Goal: Transaction & Acquisition: Purchase product/service

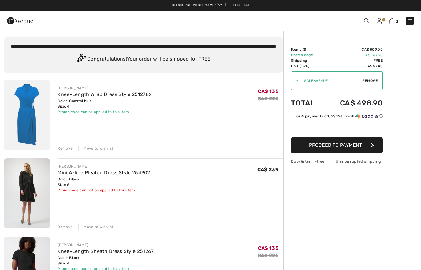
click at [378, 20] on img at bounding box center [379, 21] width 5 height 6
click at [366, 23] on img at bounding box center [366, 20] width 5 height 5
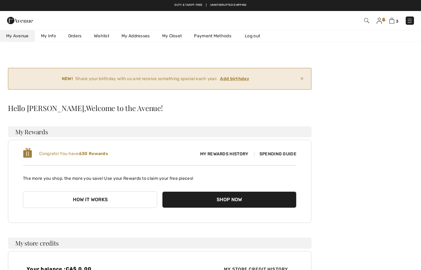
click at [104, 34] on link "Wishlist" at bounding box center [102, 35] width 28 height 11
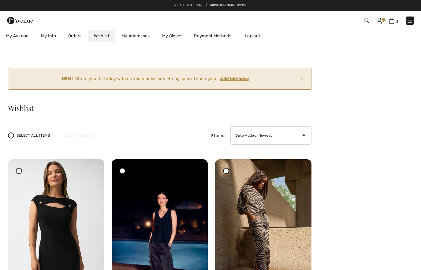
click at [12, 19] on img at bounding box center [20, 20] width 26 height 12
click at [11, 19] on img at bounding box center [20, 20] width 26 height 12
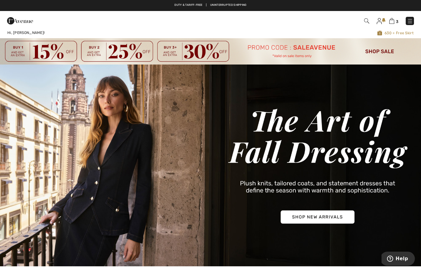
click at [380, 53] on img at bounding box center [210, 51] width 421 height 26
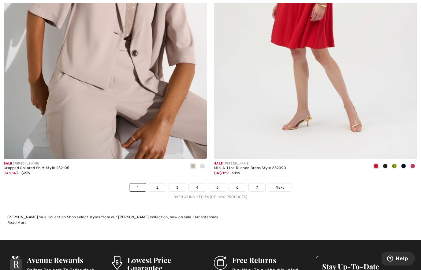
scroll to position [5998, 0]
click at [282, 184] on link "Next" at bounding box center [279, 188] width 23 height 8
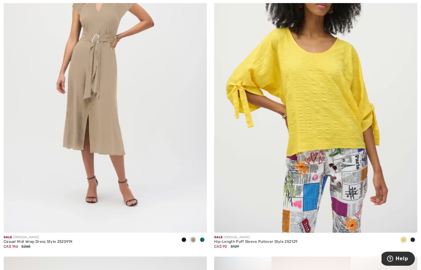
scroll to position [2276, 0]
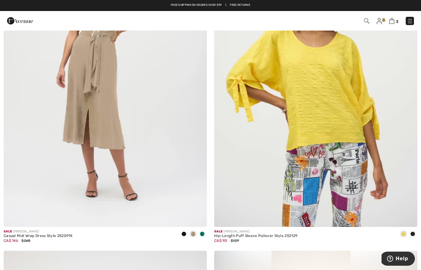
click at [148, 157] on img at bounding box center [105, 74] width 203 height 305
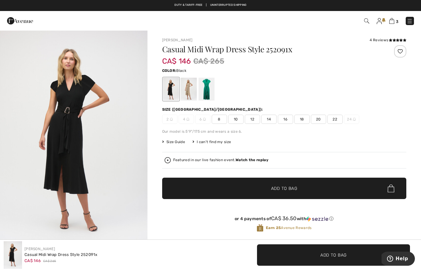
click at [171, 90] on div at bounding box center [171, 89] width 16 height 23
click at [173, 95] on div at bounding box center [171, 89] width 16 height 23
click at [189, 91] on div at bounding box center [188, 89] width 16 height 23
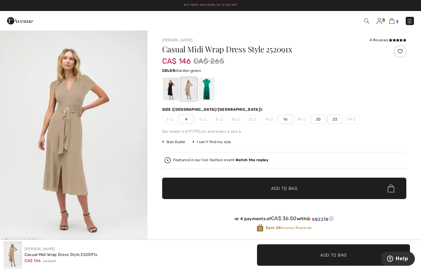
click at [206, 89] on div at bounding box center [206, 89] width 16 height 23
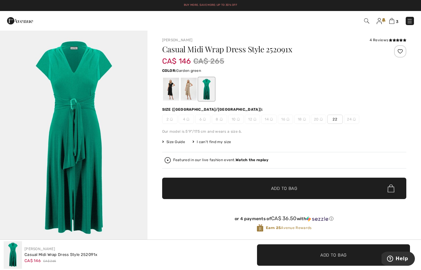
click at [165, 94] on div at bounding box center [171, 89] width 16 height 23
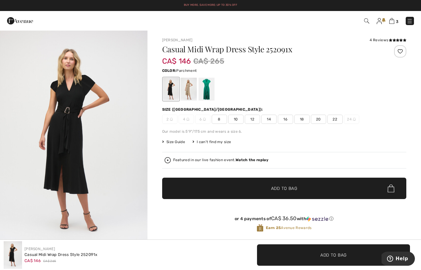
click at [191, 91] on div at bounding box center [188, 89] width 16 height 23
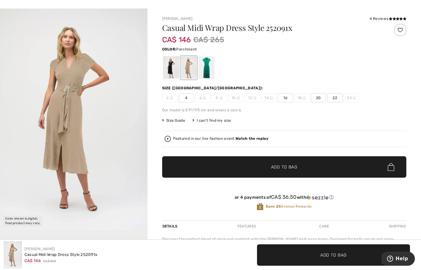
scroll to position [22, 0]
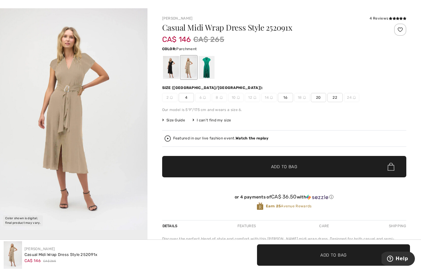
click at [102, 156] on img "1 / 1" at bounding box center [73, 119] width 147 height 222
click at [175, 72] on div at bounding box center [171, 67] width 16 height 23
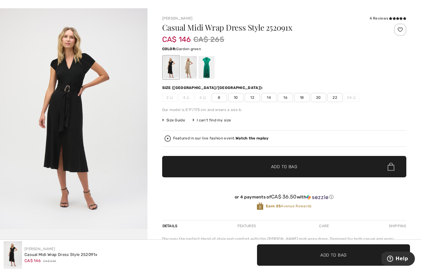
click at [209, 68] on div at bounding box center [206, 67] width 16 height 23
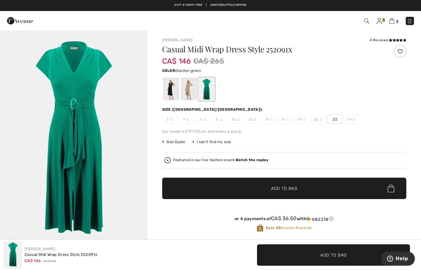
click at [192, 94] on div at bounding box center [188, 89] width 16 height 23
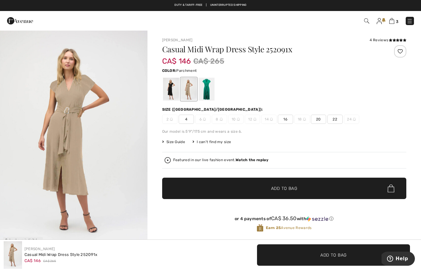
click at [185, 119] on span "4" at bounding box center [186, 119] width 15 height 9
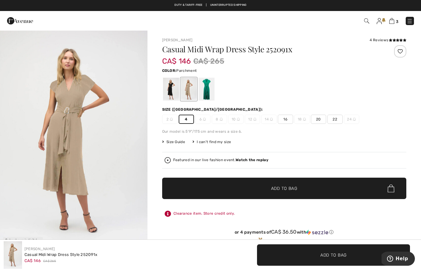
click at [319, 187] on span "✔ Added to Bag Add to Bag" at bounding box center [284, 188] width 244 height 21
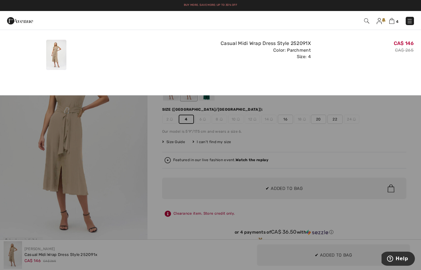
click at [392, 19] on img at bounding box center [391, 21] width 5 height 6
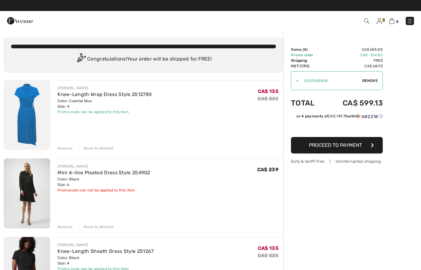
click at [99, 226] on div "Move to Wishlist" at bounding box center [95, 227] width 35 height 6
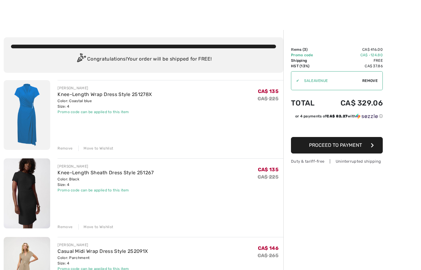
scroll to position [1, 0]
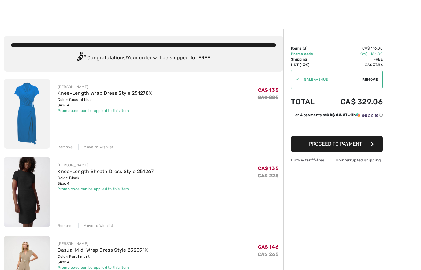
click at [34, 197] on img at bounding box center [27, 192] width 46 height 70
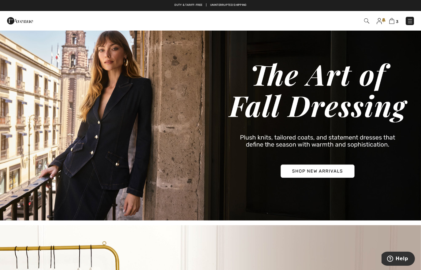
click at [394, 21] on img at bounding box center [391, 21] width 5 height 6
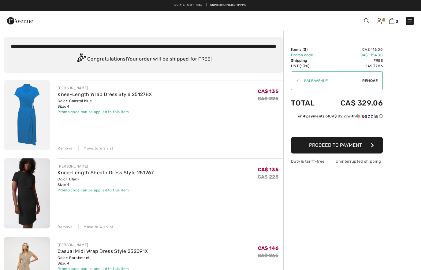
click at [28, 200] on img at bounding box center [27, 193] width 46 height 70
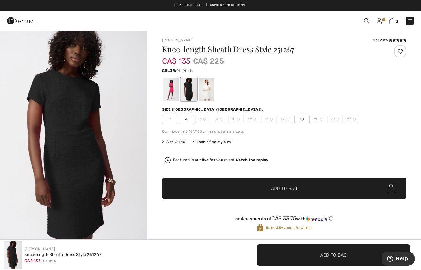
click at [209, 90] on div at bounding box center [206, 89] width 16 height 23
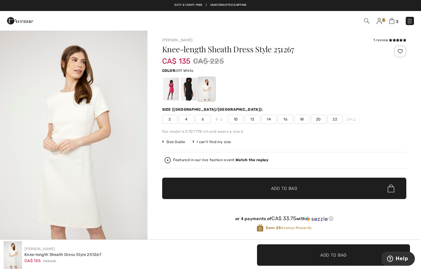
click at [100, 139] on img "1 / 4" at bounding box center [73, 140] width 147 height 221
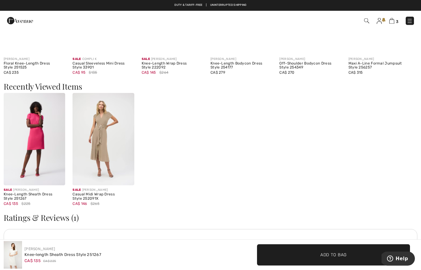
scroll to position [581, 0]
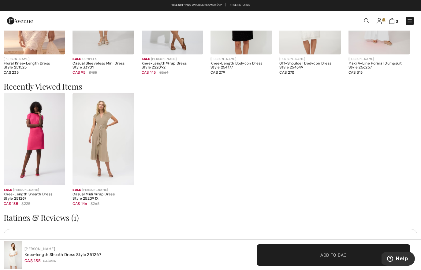
click at [105, 145] on img at bounding box center [103, 139] width 61 height 92
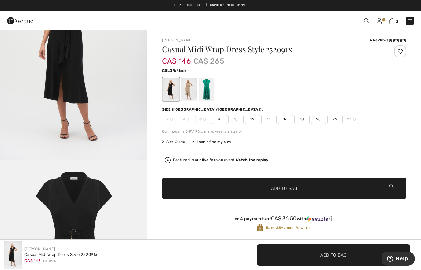
scroll to position [91, 0]
click at [116, 114] on img "1 / 2" at bounding box center [73, 49] width 147 height 221
click at [185, 93] on div at bounding box center [188, 89] width 16 height 23
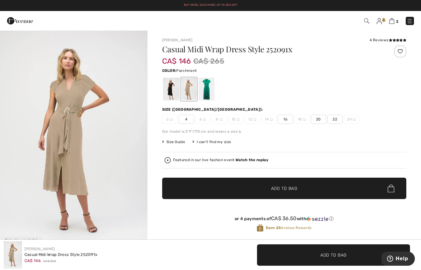
click at [123, 140] on img "1 / 1" at bounding box center [73, 141] width 147 height 222
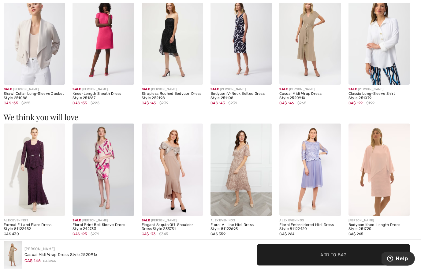
scroll to position [408, 0]
click at [238, 181] on img at bounding box center [240, 170] width 61 height 92
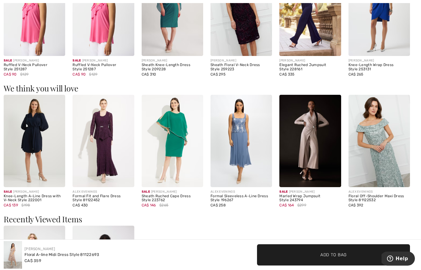
scroll to position [404, 0]
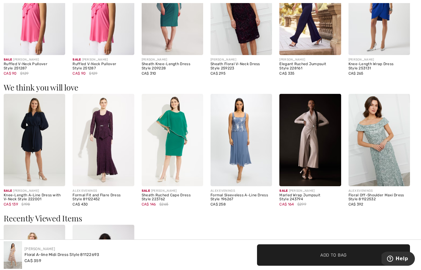
click at [239, 170] on img at bounding box center [240, 140] width 61 height 92
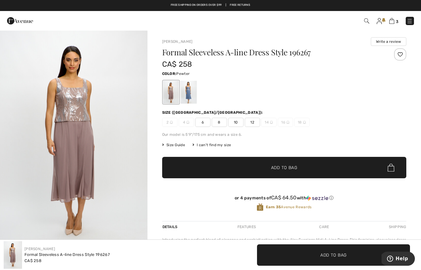
click at [378, 19] on img at bounding box center [379, 21] width 5 height 6
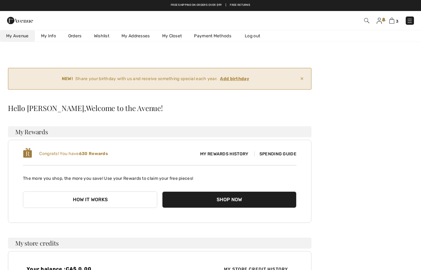
click at [172, 35] on link "My Closet" at bounding box center [172, 35] width 32 height 11
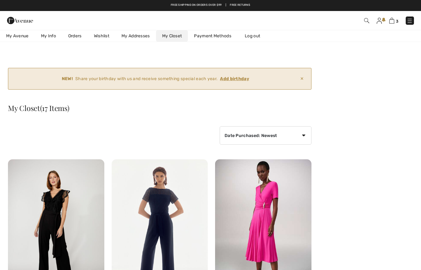
click at [105, 37] on link "Wishlist" at bounding box center [102, 35] width 28 height 11
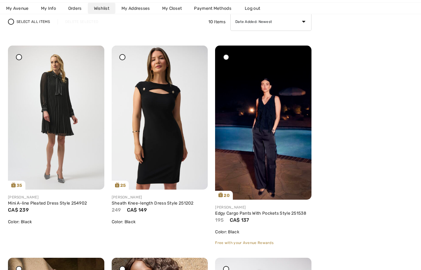
scroll to position [114, 0]
click at [197, 52] on icon at bounding box center [196, 50] width 4 height 4
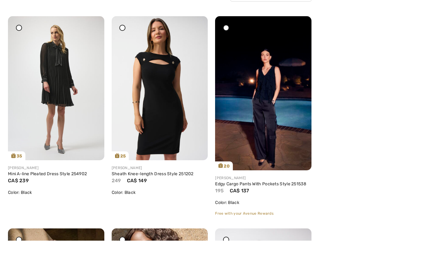
scroll to position [143, 0]
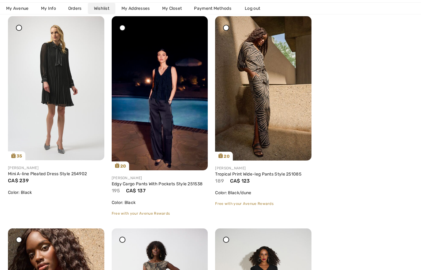
click at [301, 23] on icon at bounding box center [300, 20] width 4 height 4
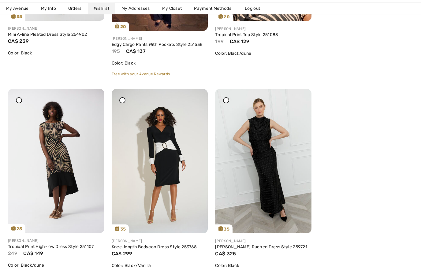
scroll to position [286, 0]
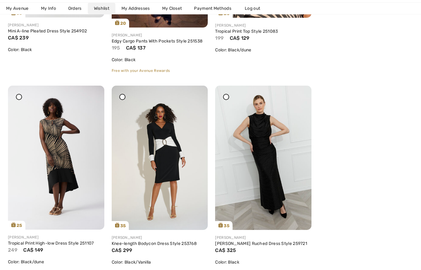
click at [95, 94] on div at bounding box center [92, 90] width 9 height 9
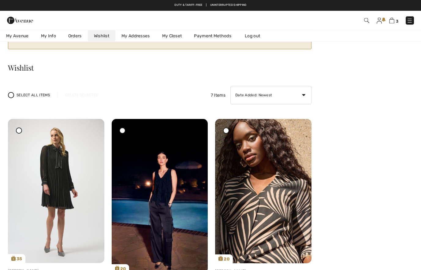
scroll to position [40, 0]
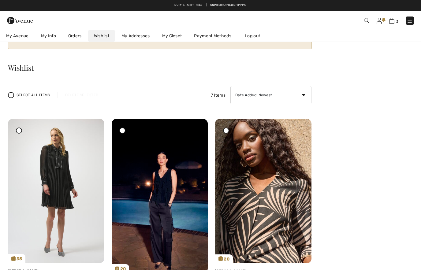
click at [299, 125] on icon at bounding box center [300, 123] width 4 height 4
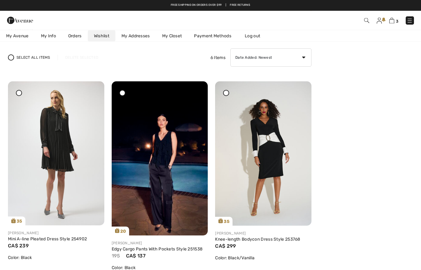
scroll to position [0, 0]
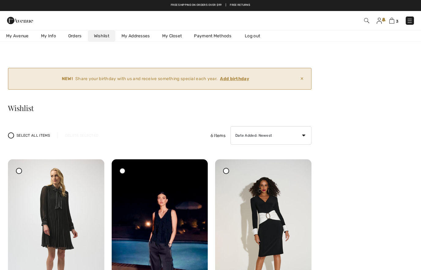
click at [394, 20] on img at bounding box center [391, 21] width 5 height 6
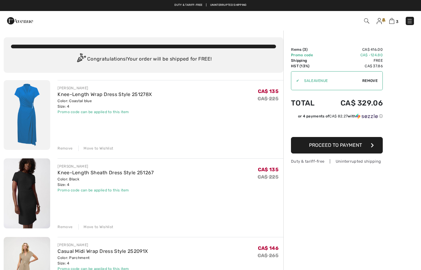
click at [28, 115] on img at bounding box center [27, 115] width 46 height 70
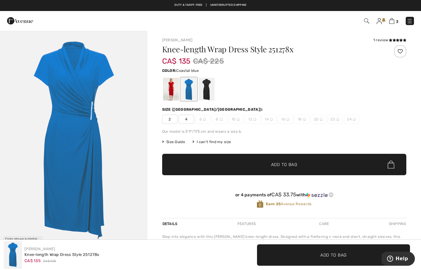
click at [115, 149] on img "1 / 1" at bounding box center [73, 140] width 147 height 221
click at [365, 20] on img at bounding box center [366, 20] width 5 height 5
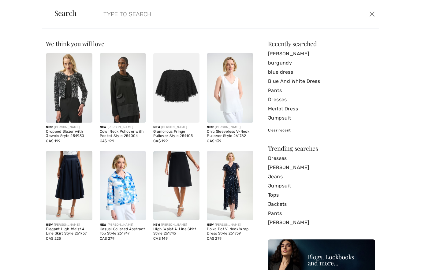
click at [375, 15] on button "Close" at bounding box center [371, 14] width 9 height 10
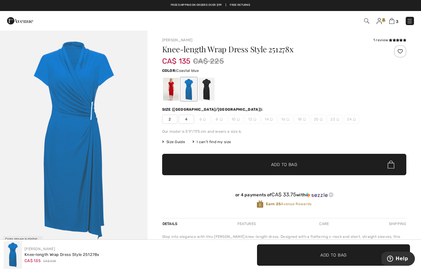
click at [393, 18] on img at bounding box center [391, 21] width 5 height 6
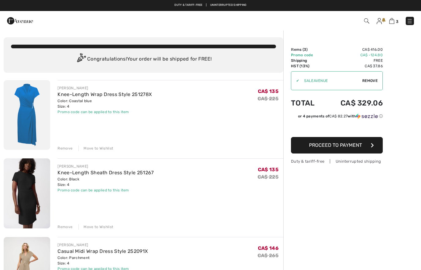
click at [379, 21] on img at bounding box center [379, 21] width 5 height 6
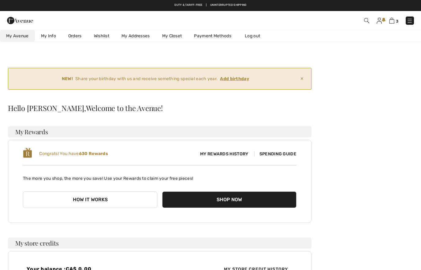
click at [173, 35] on link "My Closet" at bounding box center [172, 35] width 32 height 11
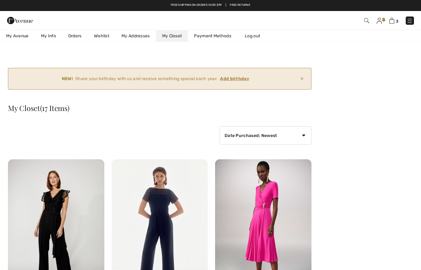
click at [258, 215] on img at bounding box center [263, 231] width 96 height 144
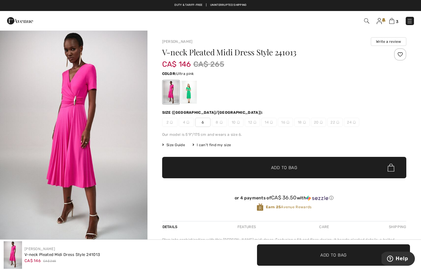
click at [188, 98] on div at bounding box center [188, 92] width 16 height 23
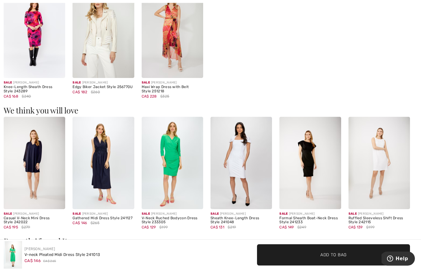
scroll to position [395, 0]
click at [308, 171] on img at bounding box center [309, 163] width 61 height 92
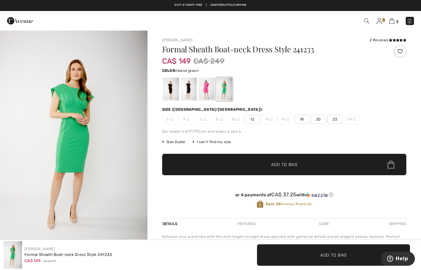
click at [191, 93] on div at bounding box center [188, 89] width 16 height 23
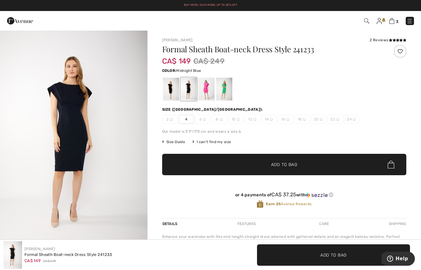
click at [131, 137] on img "1 / 5" at bounding box center [73, 140] width 147 height 221
click at [173, 90] on div at bounding box center [171, 89] width 16 height 23
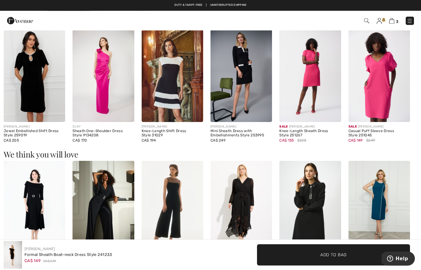
scroll to position [342, 0]
click at [172, 96] on img at bounding box center [172, 76] width 61 height 92
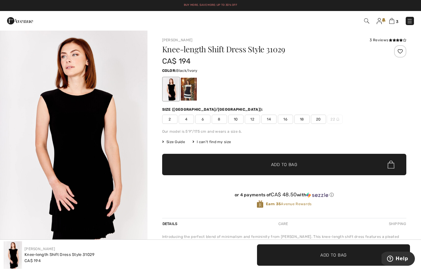
click at [191, 92] on div at bounding box center [188, 89] width 16 height 23
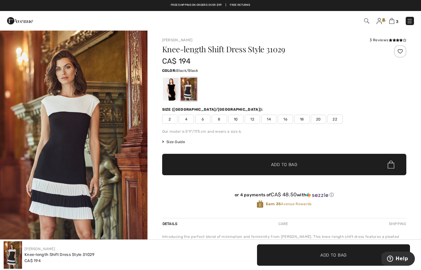
click at [172, 95] on div at bounding box center [171, 89] width 16 height 23
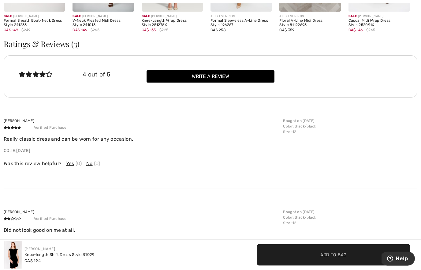
scroll to position [720, 0]
click at [413, 267] on div "[PERSON_NAME] Verified Purchase Did not look good on me at all. ON, [GEOGRAPHIC…" at bounding box center [211, 233] width 414 height 91
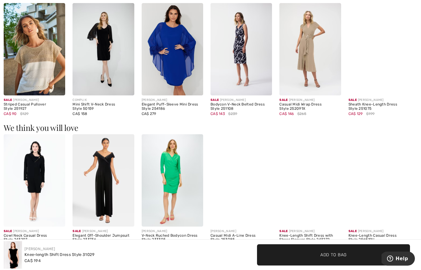
scroll to position [374, 0]
